Goal: Task Accomplishment & Management: Manage account settings

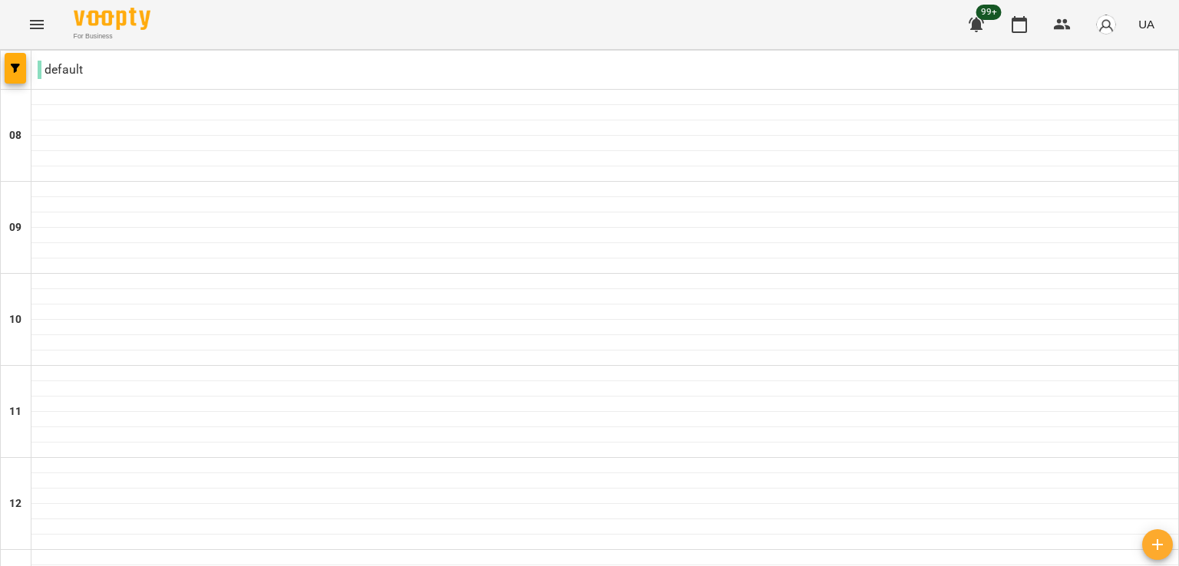
scroll to position [749, 0]
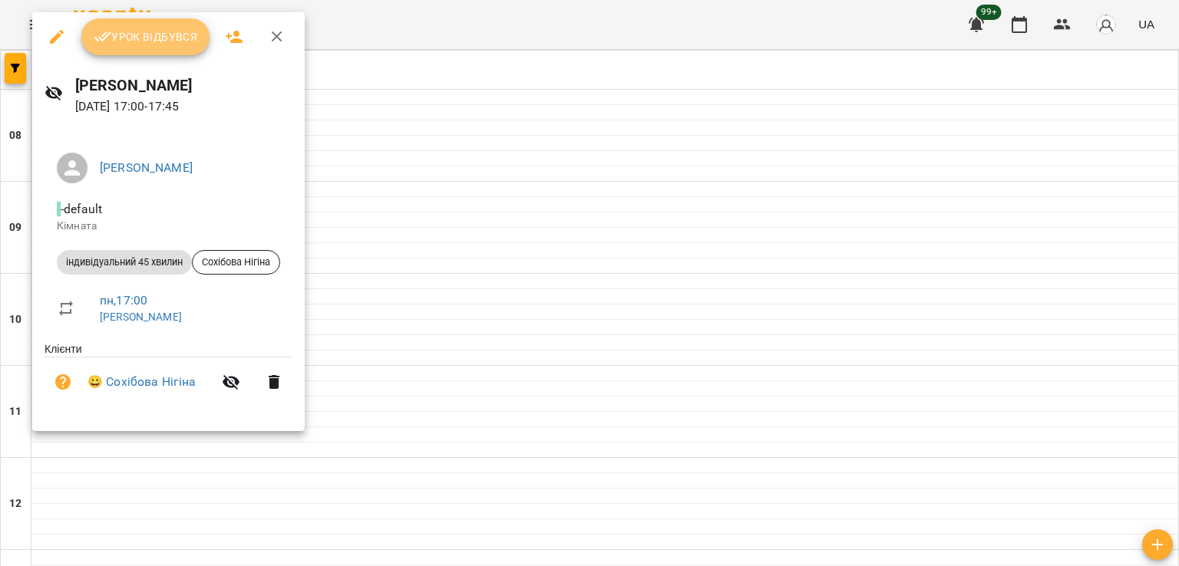
click at [114, 38] on span "Урок відбувся" at bounding box center [146, 37] width 104 height 18
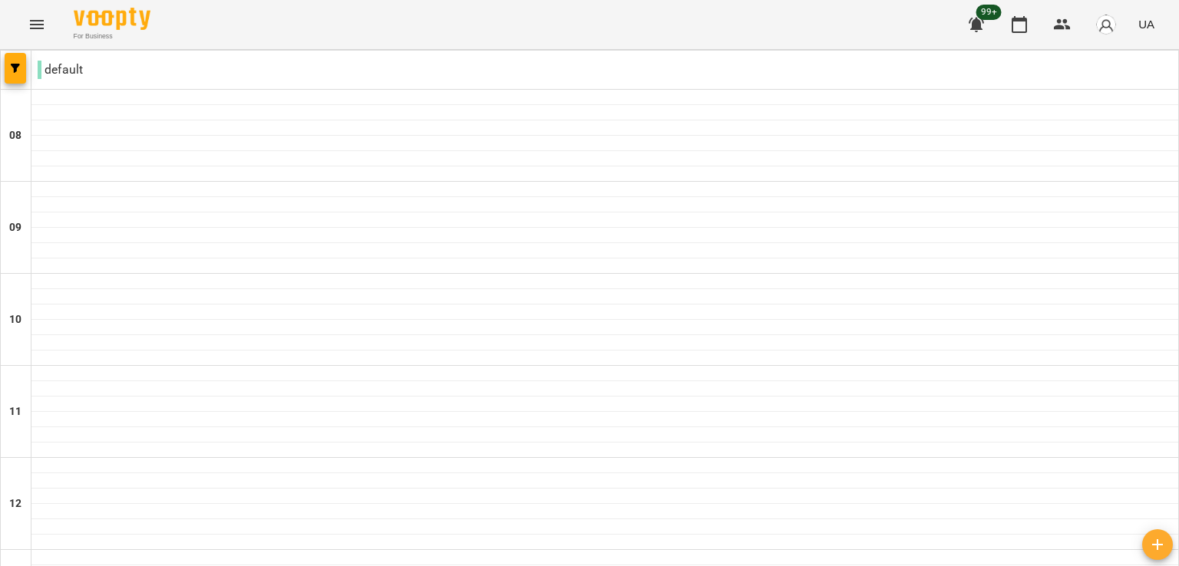
scroll to position [773, 0]
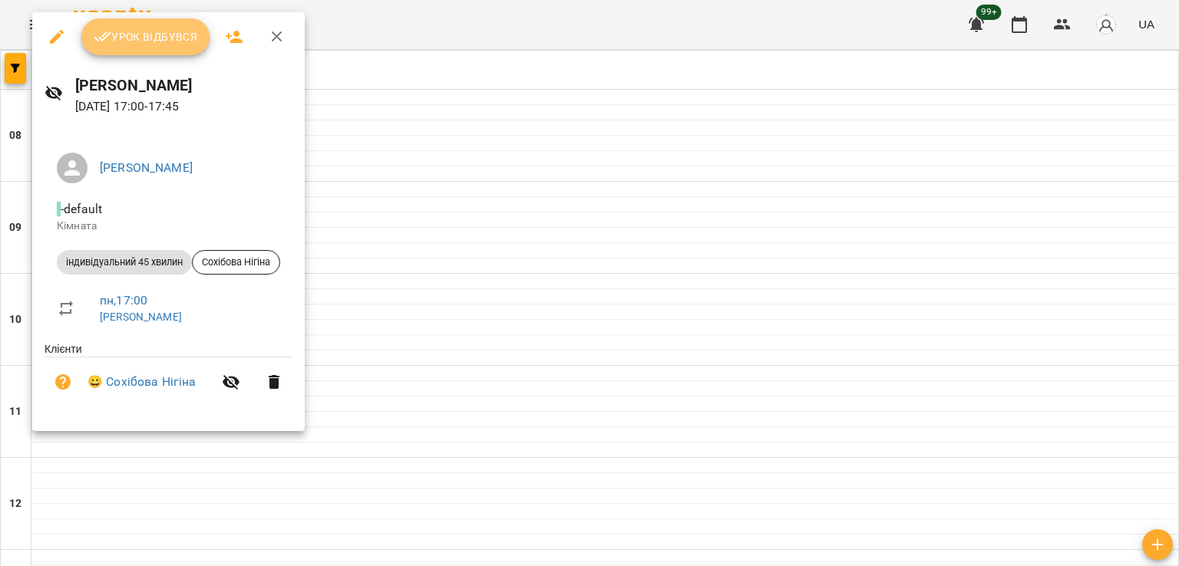
click at [180, 53] on button "Урок відбувся" at bounding box center [145, 36] width 129 height 37
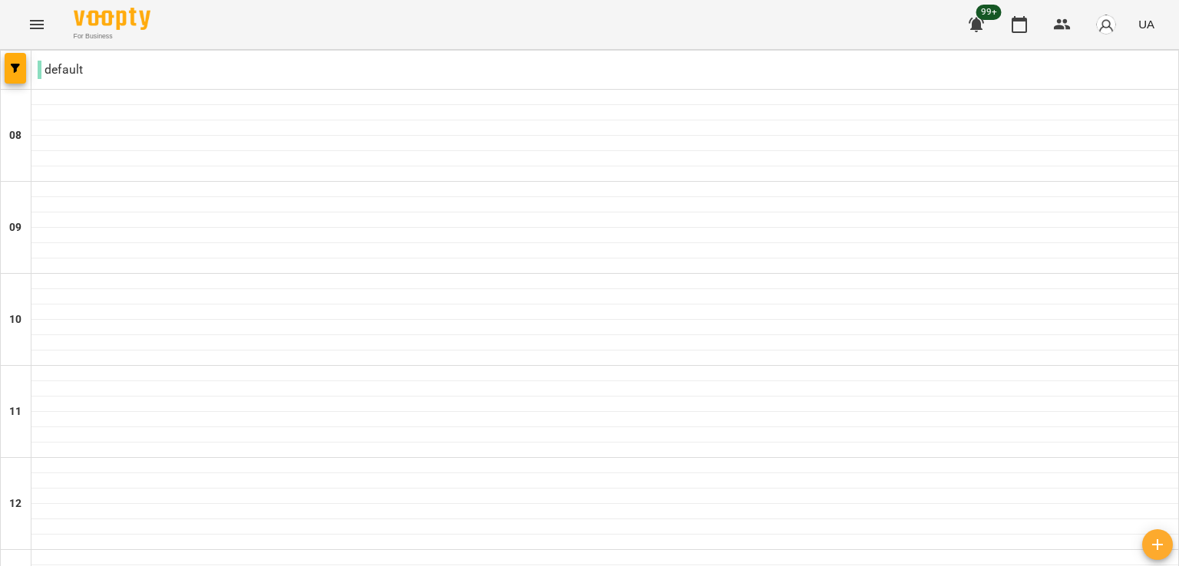
scroll to position [787, 0]
